Goal: Task Accomplishment & Management: Manage account settings

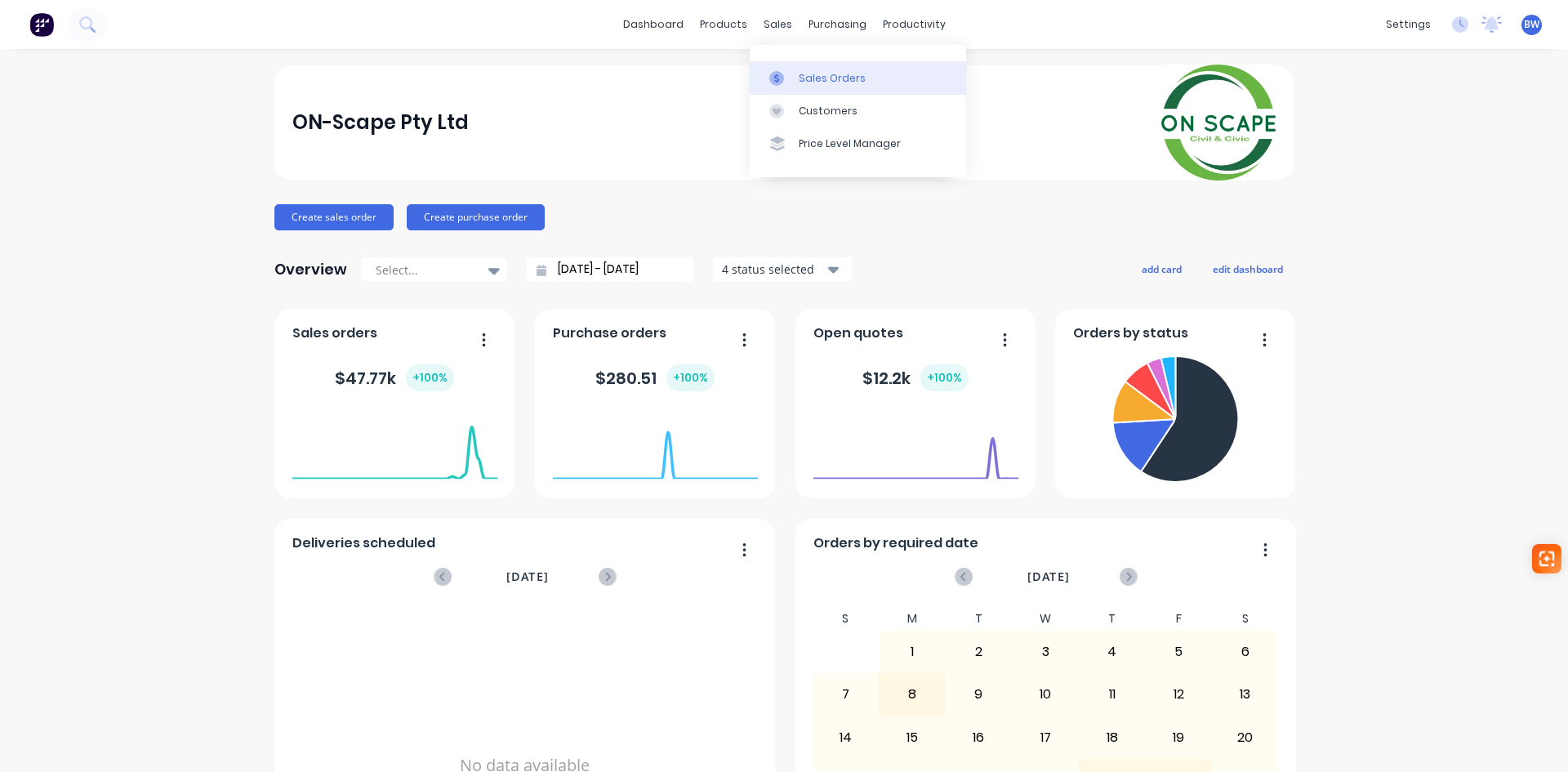
click at [790, 77] on div at bounding box center [782, 78] width 25 height 15
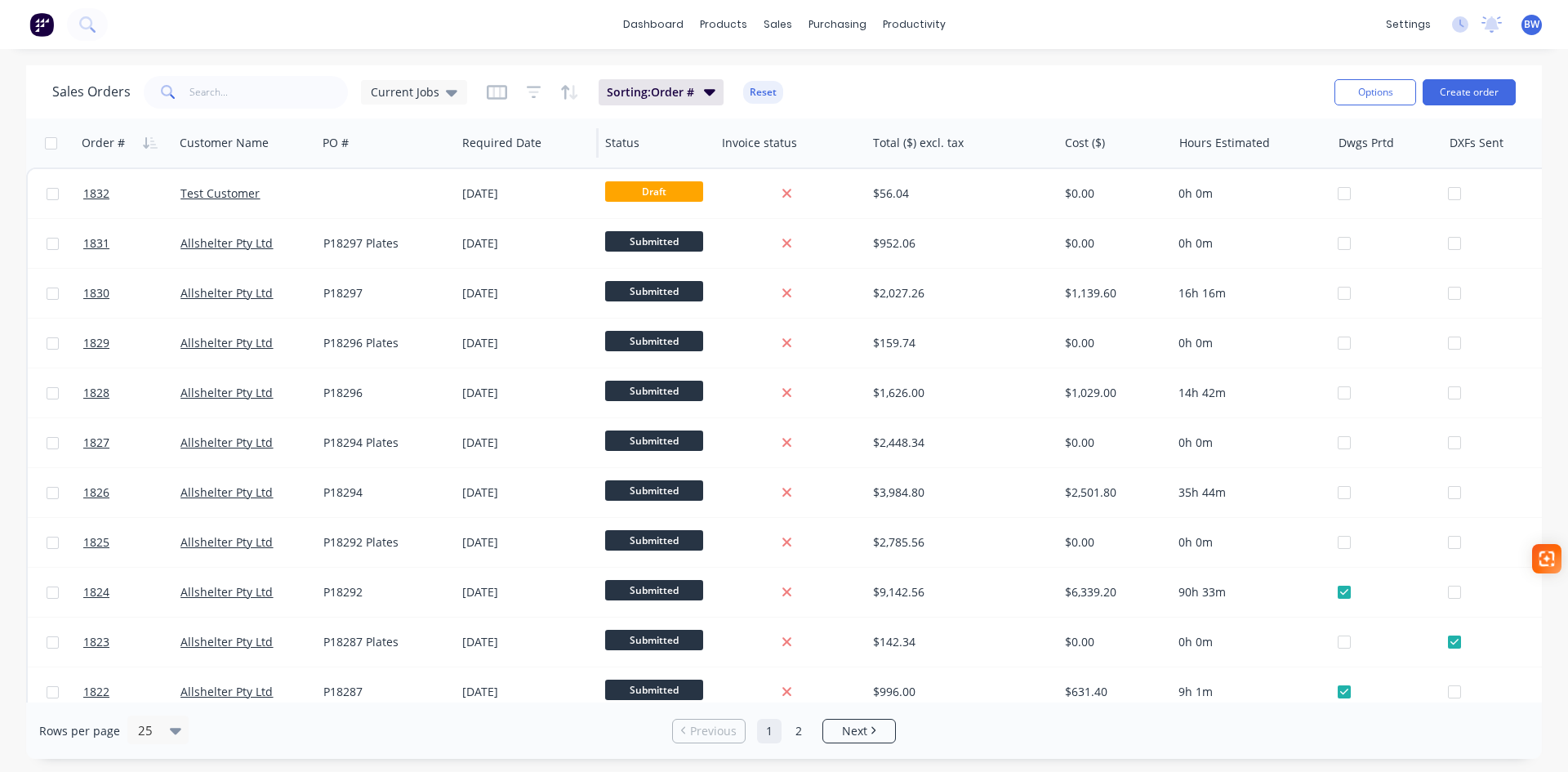
drag, startPoint x: 383, startPoint y: 143, endPoint x: 453, endPoint y: 144, distance: 70.0
click at [453, 144] on div at bounding box center [454, 143] width 3 height 29
click at [448, 88] on icon at bounding box center [451, 93] width 11 height 18
click at [399, 302] on button "Job Costing" at bounding box center [458, 296] width 186 height 19
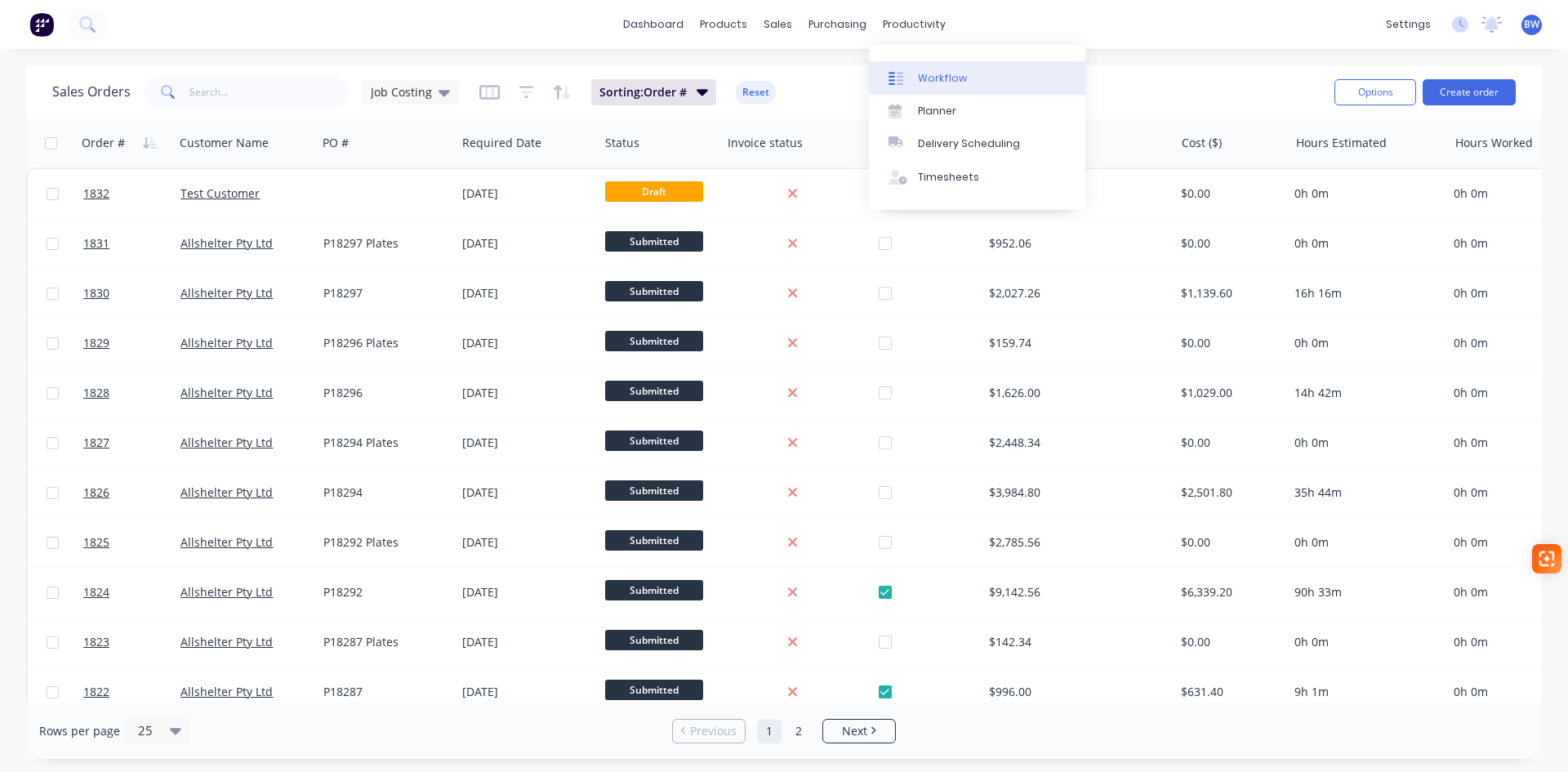
click at [946, 79] on div "Workflow" at bounding box center [943, 78] width 49 height 15
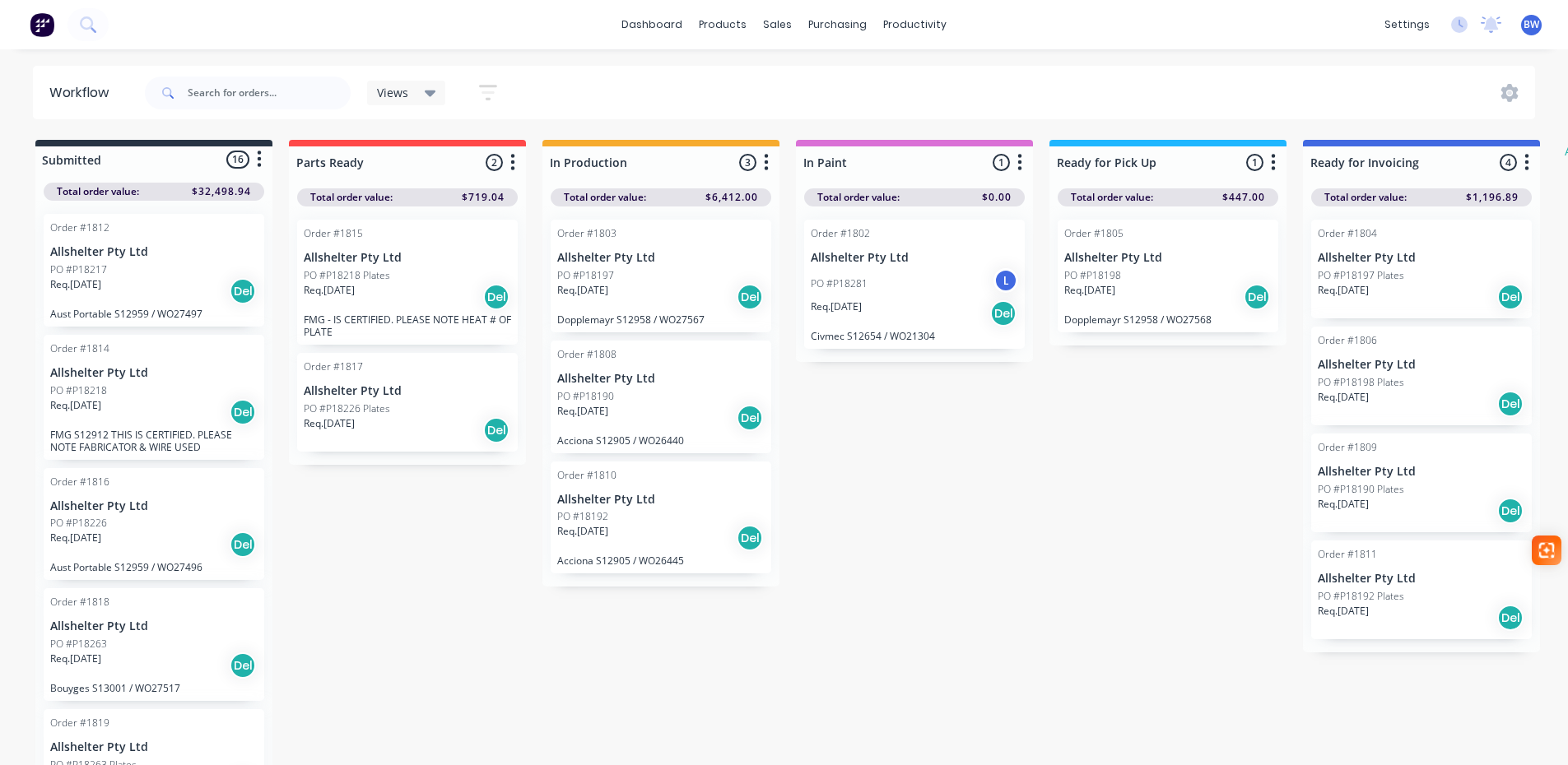
click at [105, 370] on p "Allshelter Pty Ltd" at bounding box center [154, 373] width 208 height 14
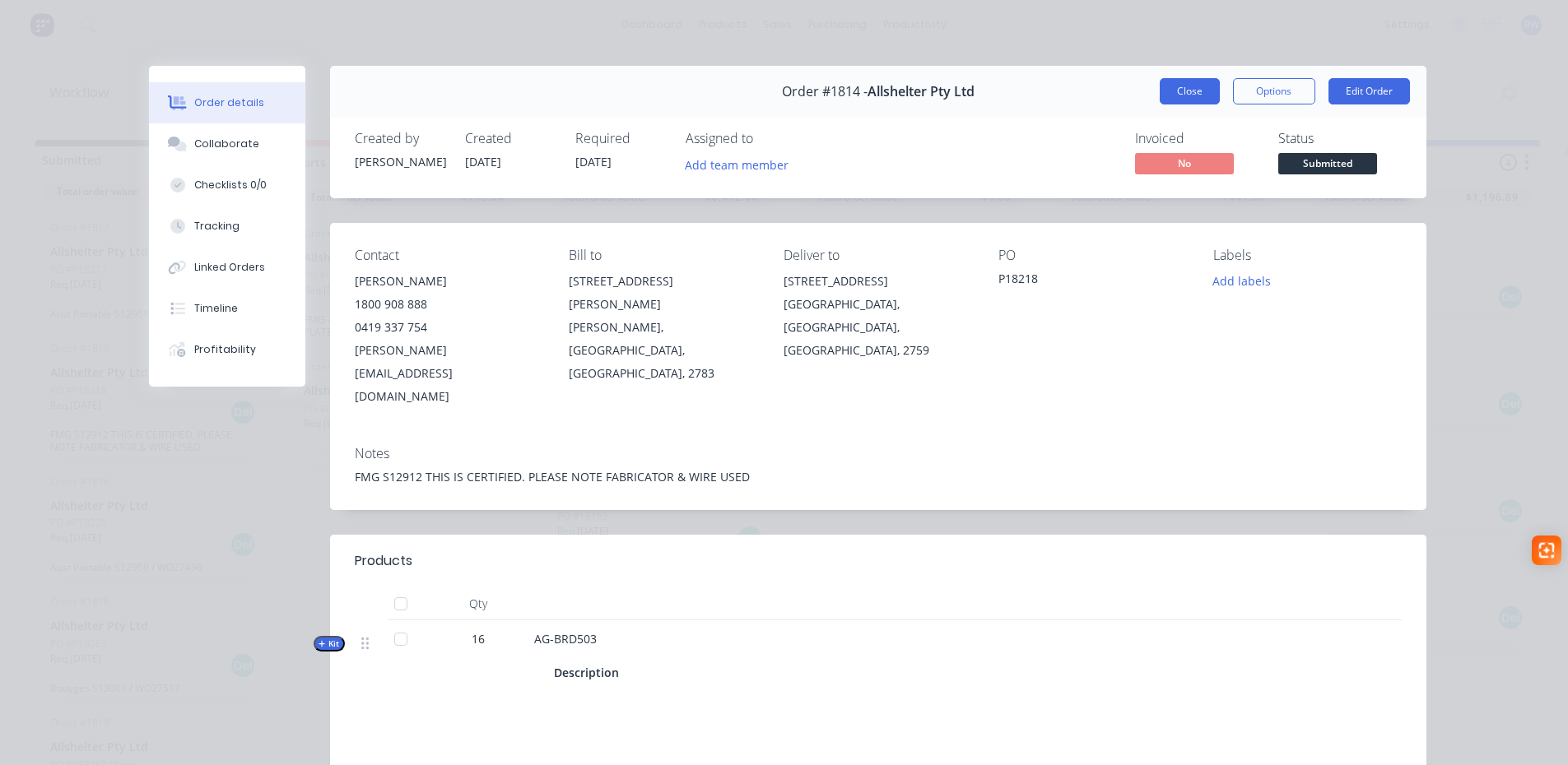
click at [1185, 94] on button "Close" at bounding box center [1190, 91] width 60 height 27
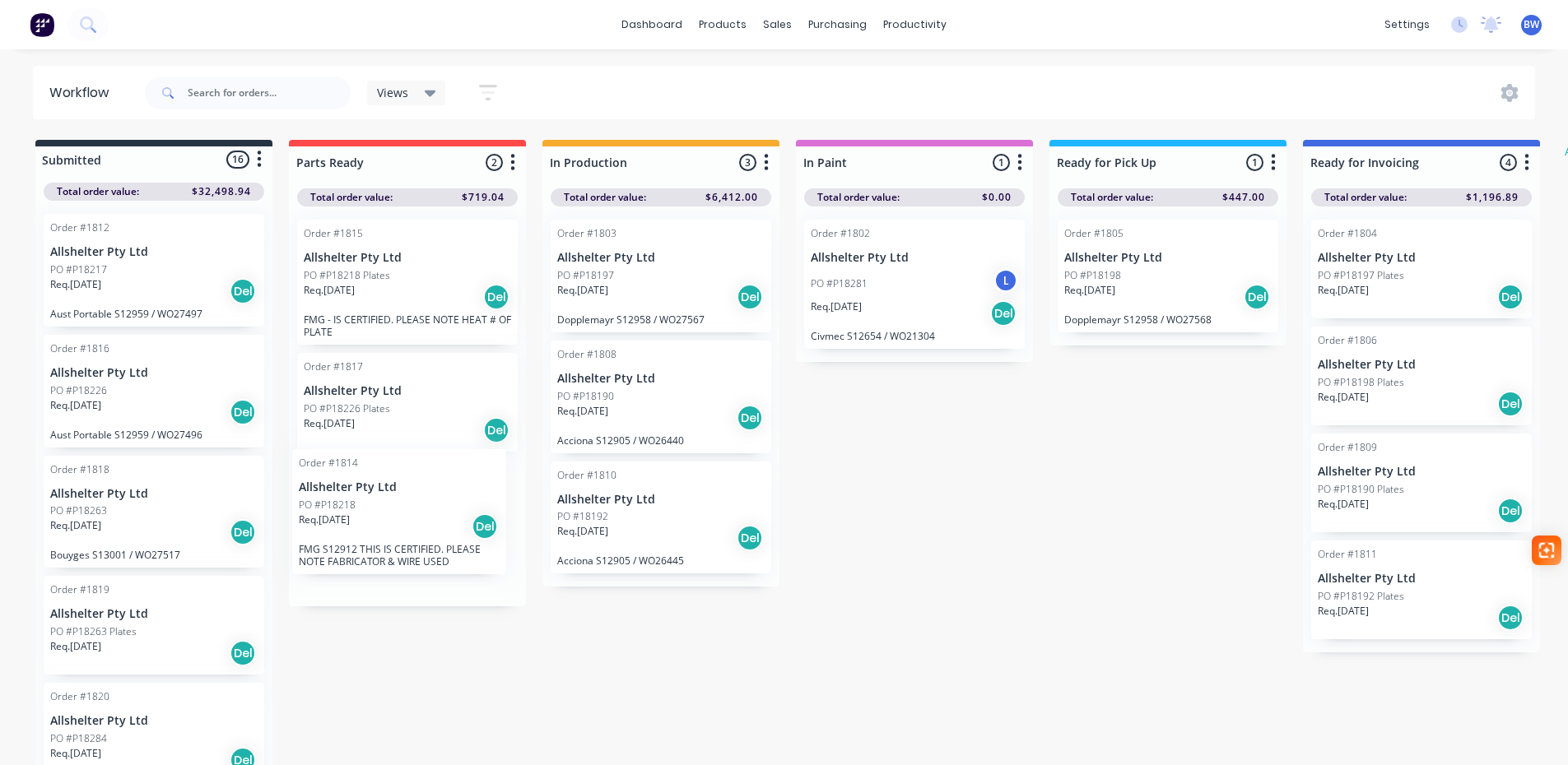
drag, startPoint x: 117, startPoint y: 365, endPoint x: 373, endPoint y: 478, distance: 279.8
click at [373, 478] on div "Submitted 16 Status colour #273444 hex #273444 Save Cancel Summaries Total orde…" at bounding box center [1002, 454] width 2029 height 628
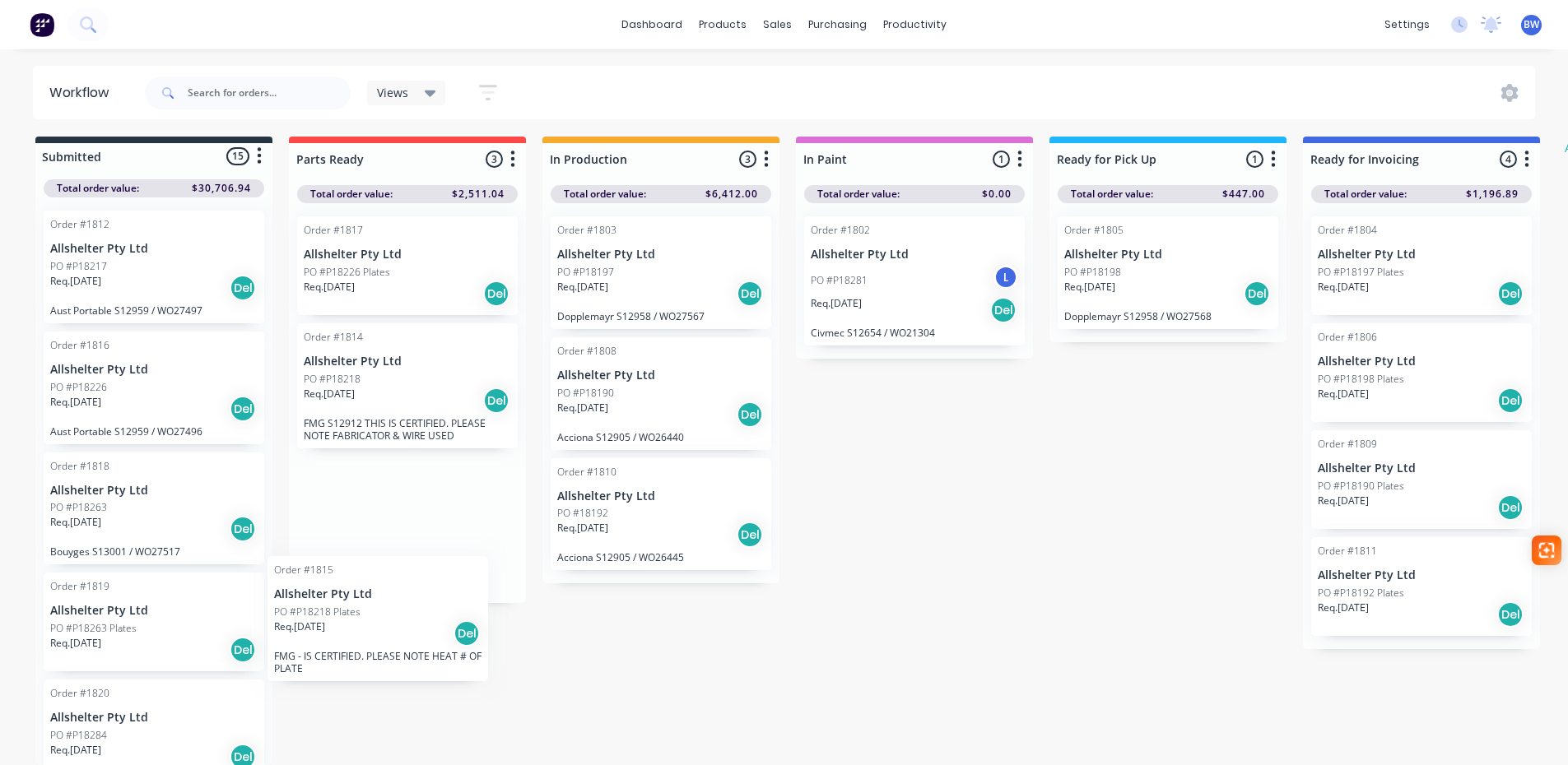
scroll to position [16, 0]
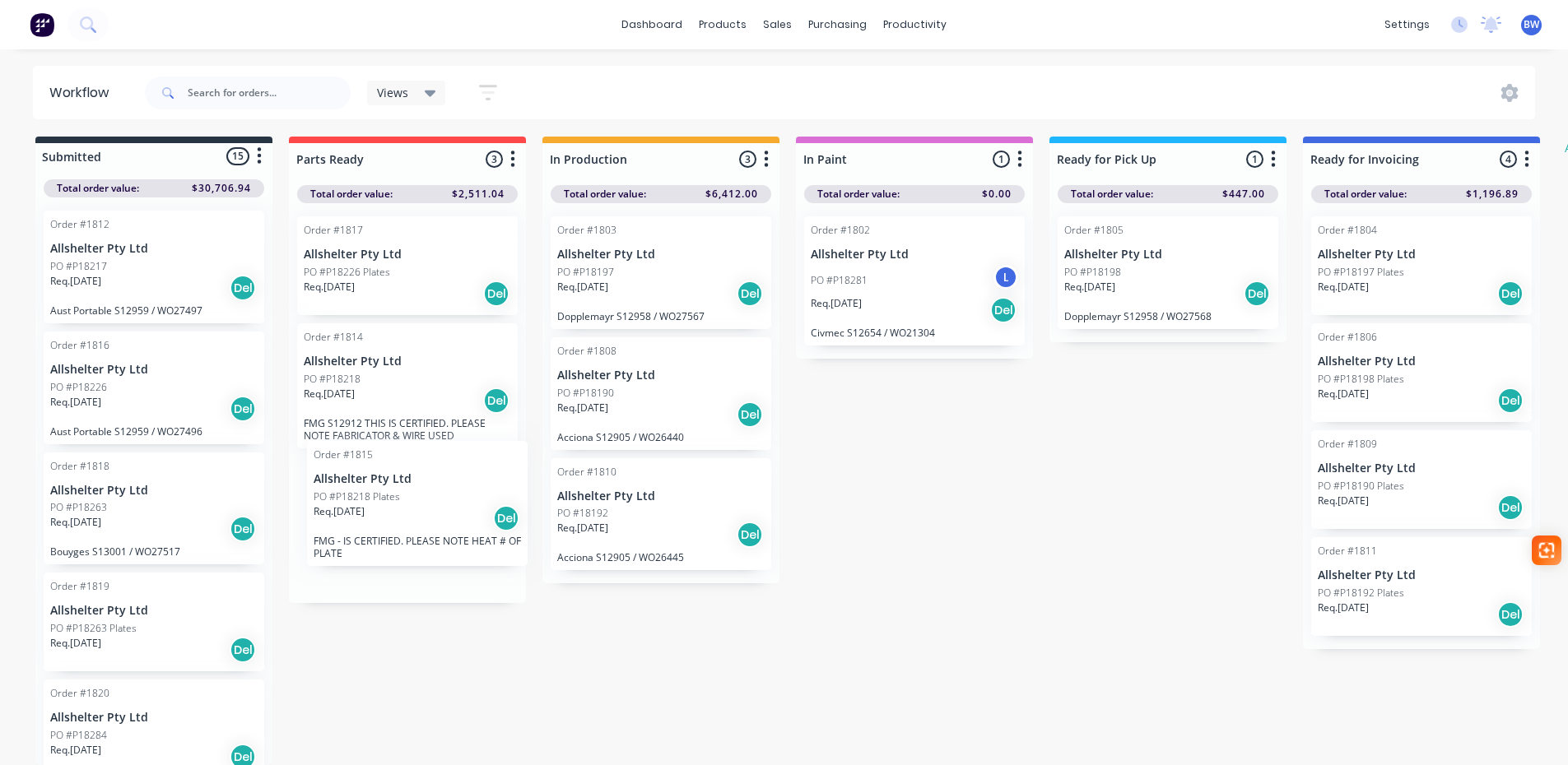
drag, startPoint x: 393, startPoint y: 245, endPoint x: 406, endPoint y: 475, distance: 230.4
click at [406, 475] on div "Order #1815 Allshelter Pty Ltd PO #P18218 Plates Req. [DATE] Del FMG - IS CERTI…" at bounding box center [407, 403] width 237 height 399
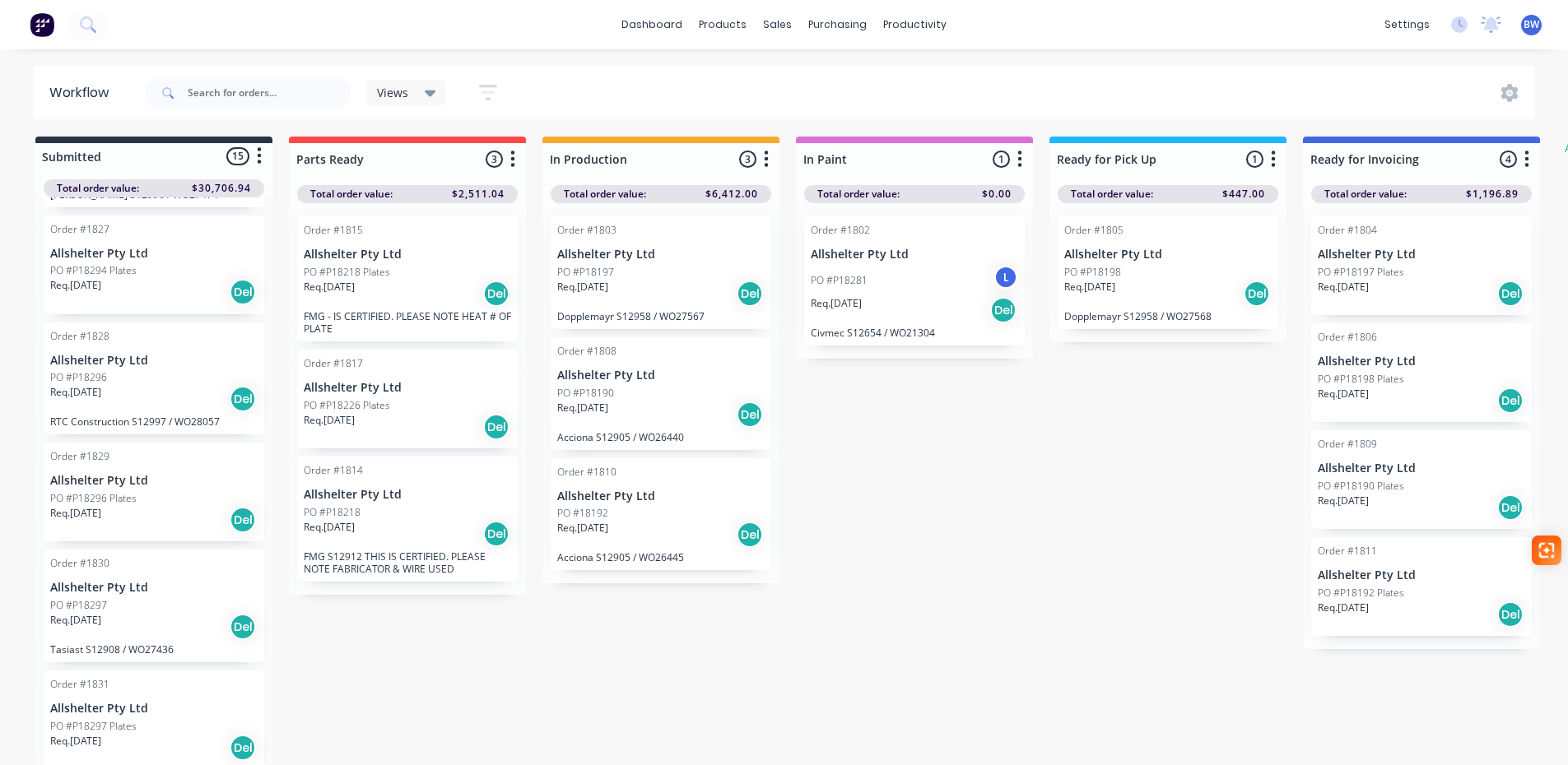
scroll to position [1166, 0]
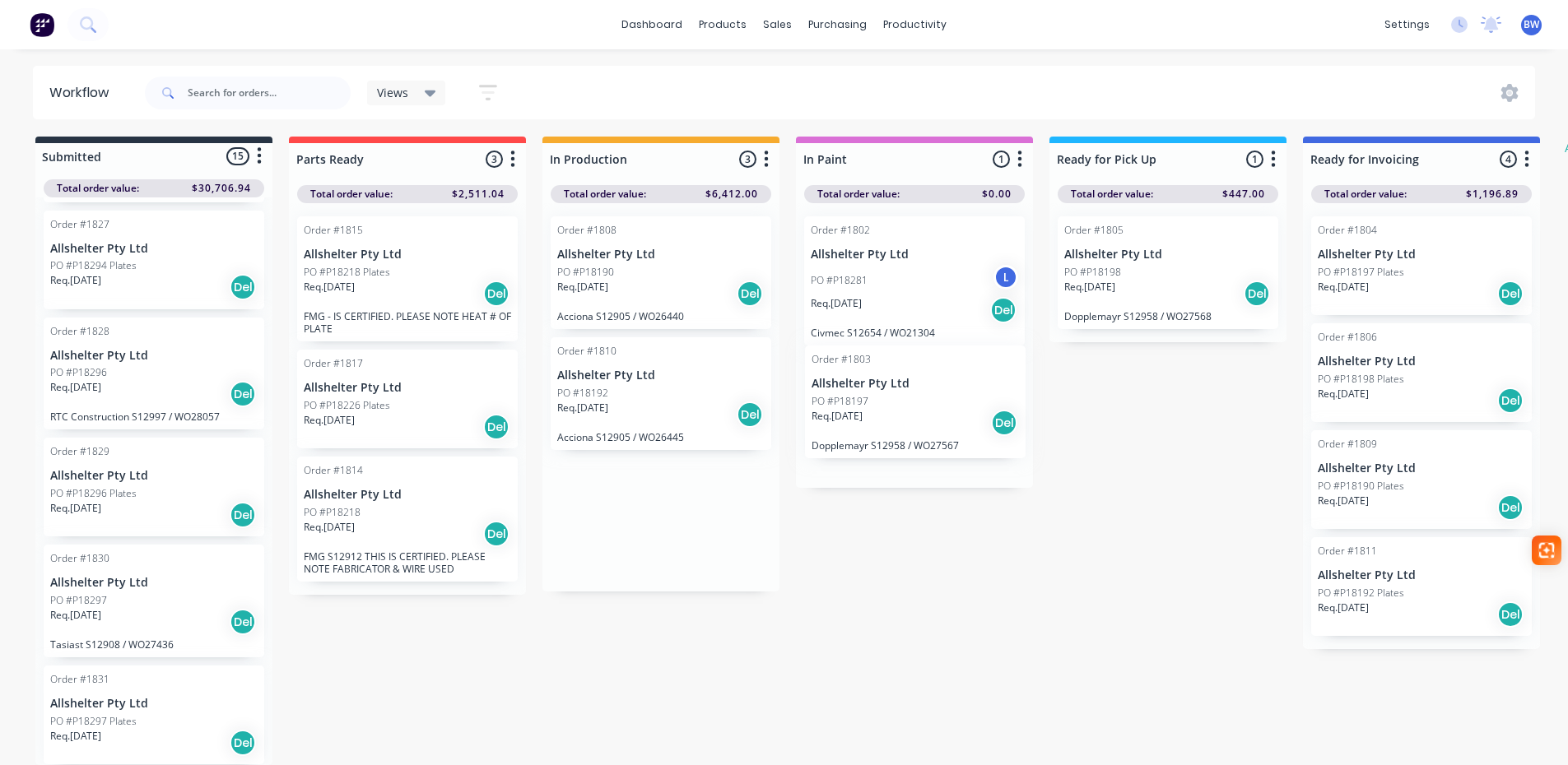
drag, startPoint x: 662, startPoint y: 222, endPoint x: 924, endPoint y: 364, distance: 298.0
click at [924, 364] on div "Submitted 15 Status colour #273444 hex #273444 Save Cancel Summaries Total orde…" at bounding box center [1002, 451] width 2029 height 628
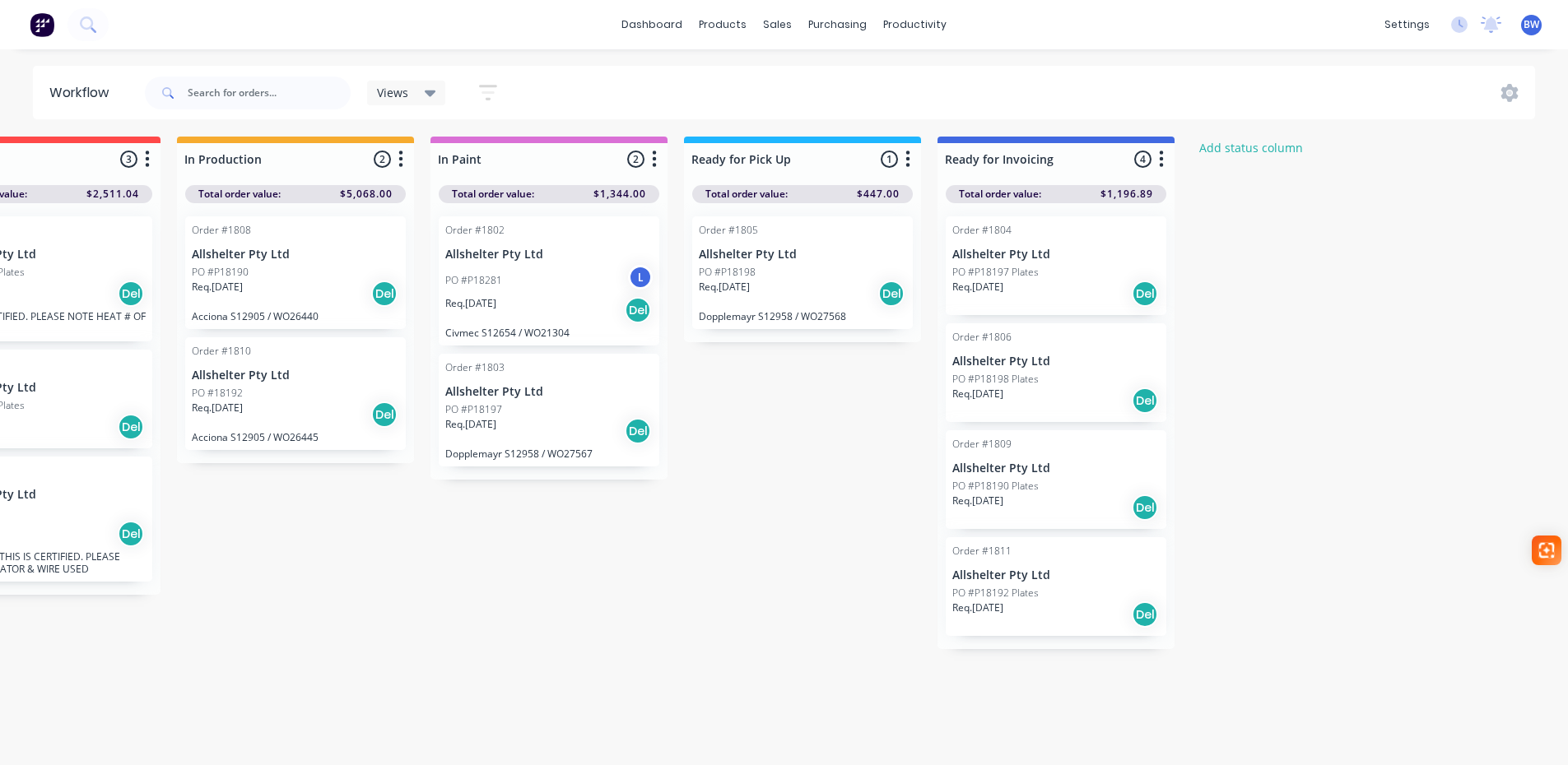
scroll to position [16, 0]
